Goal: Task Accomplishment & Management: Complete application form

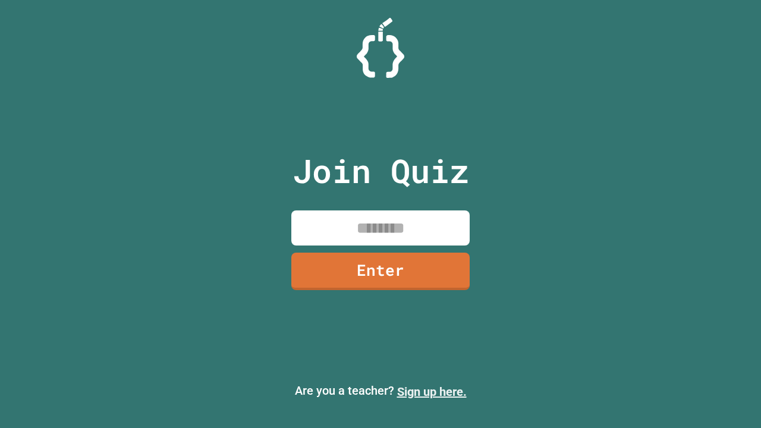
click at [432, 392] on link "Sign up here." at bounding box center [432, 392] width 70 height 14
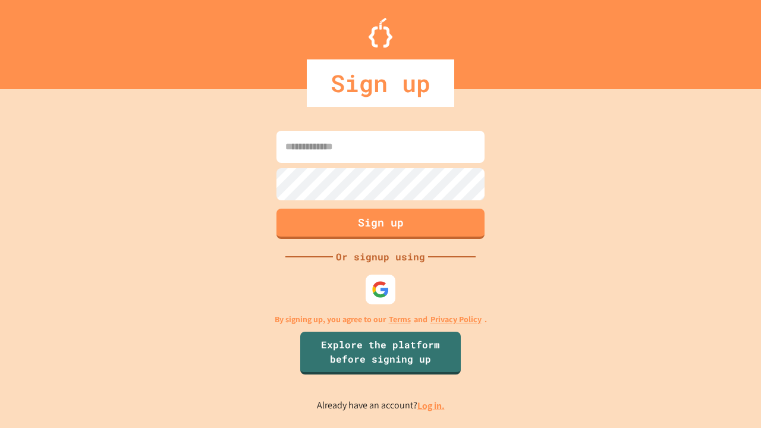
click at [432, 406] on link "Log in." at bounding box center [431, 406] width 27 height 12
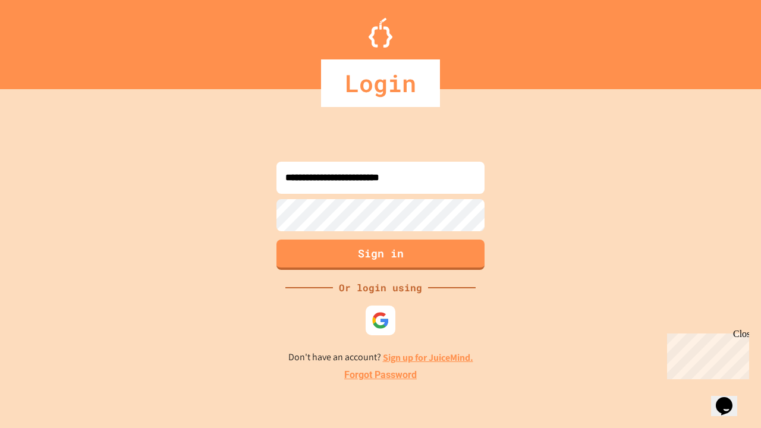
type input "**********"
